Goal: Information Seeking & Learning: Learn about a topic

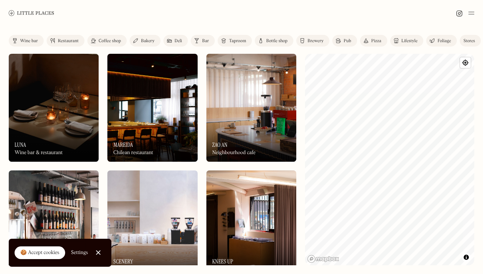
click at [471, 13] on img at bounding box center [471, 13] width 6 height 9
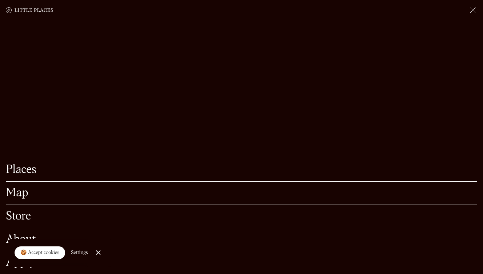
click at [21, 190] on link "Map" at bounding box center [241, 193] width 471 height 11
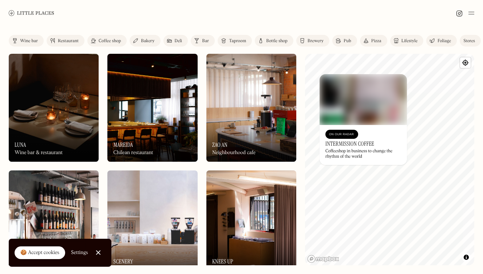
click at [342, 146] on h3 "Intermission Coffee" at bounding box center [349, 143] width 49 height 7
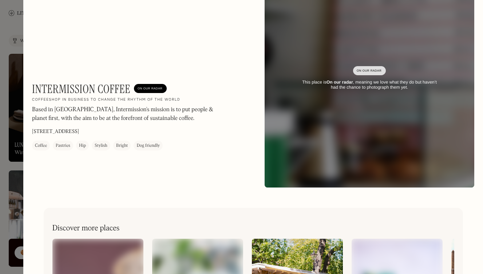
scroll to position [46, 0]
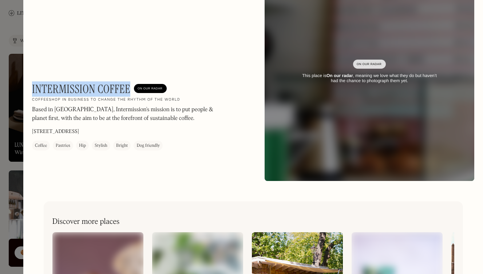
drag, startPoint x: 131, startPoint y: 88, endPoint x: 32, endPoint y: 85, distance: 99.4
click at [32, 85] on div "Intermission Coffee On Our Radar" at bounding box center [99, 89] width 135 height 14
copy h1 "Intermission Coffee"
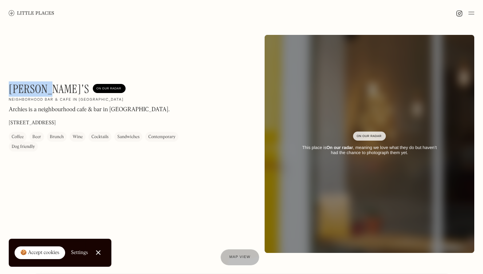
drag, startPoint x: 49, startPoint y: 91, endPoint x: 9, endPoint y: 88, distance: 39.8
click at [9, 88] on div "[PERSON_NAME]'s On Our Radar" at bounding box center [67, 89] width 117 height 14
copy h1 "[PERSON_NAME]'s"
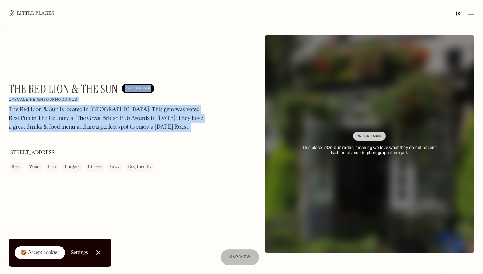
drag, startPoint x: 119, startPoint y: 93, endPoint x: 8, endPoint y: 87, distance: 111.5
click at [8, 87] on div "The Red Lion & The Sun On Our Radar Upscale neighbourhood pub The Red Lion & Su…" at bounding box center [241, 144] width 483 height 236
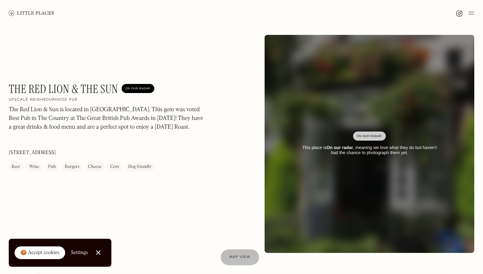
click at [15, 86] on h1 "The Red Lion & The Sun" at bounding box center [63, 89] width 109 height 14
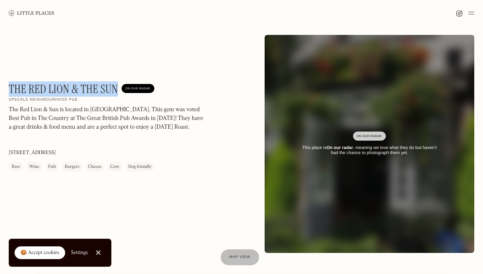
drag, startPoint x: 9, startPoint y: 84, endPoint x: 117, endPoint y: 88, distance: 108.5
click at [117, 88] on h1 "The Red Lion & The Sun" at bounding box center [63, 89] width 109 height 14
copy h1 "The Red Lion & The Sun"
click at [45, 14] on img at bounding box center [31, 12] width 45 height 5
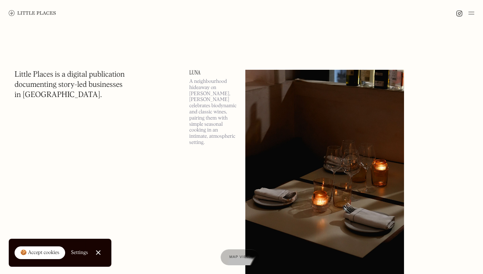
click at [471, 15] on img at bounding box center [471, 13] width 6 height 9
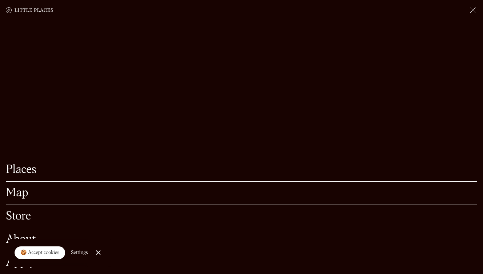
click at [11, 194] on link "Map" at bounding box center [241, 193] width 471 height 11
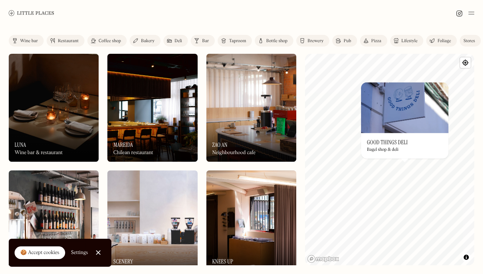
click at [400, 155] on div "On Our Radar Good Things Deli Bagel shop & deli" at bounding box center [404, 145] width 87 height 25
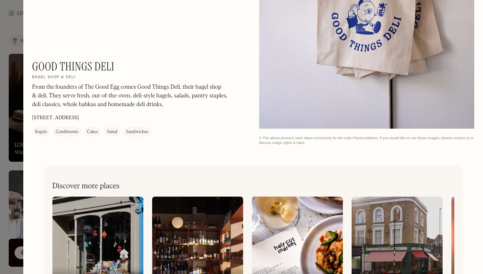
scroll to position [1575, 0]
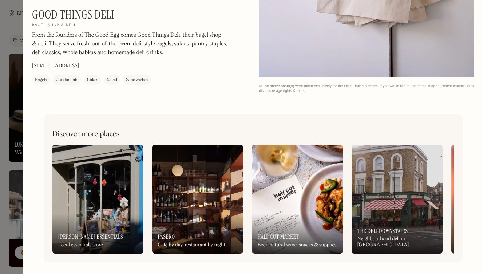
click at [38, 80] on div "Bagels" at bounding box center [41, 79] width 12 height 7
drag, startPoint x: 123, startPoint y: 16, endPoint x: 33, endPoint y: 13, distance: 89.5
click at [33, 12] on div "Good Things Deli On Our Radar Bagel shop & deli From the founders of The Good E…" at bounding box center [130, 46] width 196 height 77
copy h1 "Good Things Deli"
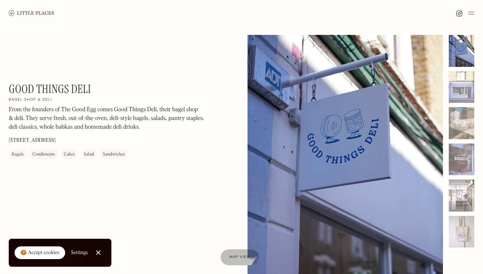
click at [482, 11] on div at bounding box center [241, 13] width 483 height 26
click at [473, 11] on img at bounding box center [471, 13] width 6 height 9
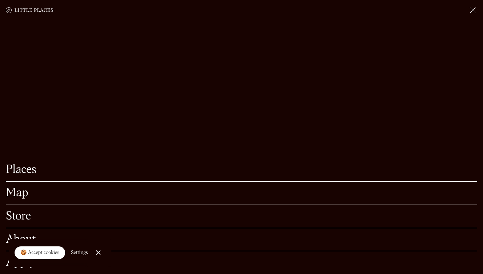
scroll to position [320, 0]
